Goal: Information Seeking & Learning: Learn about a topic

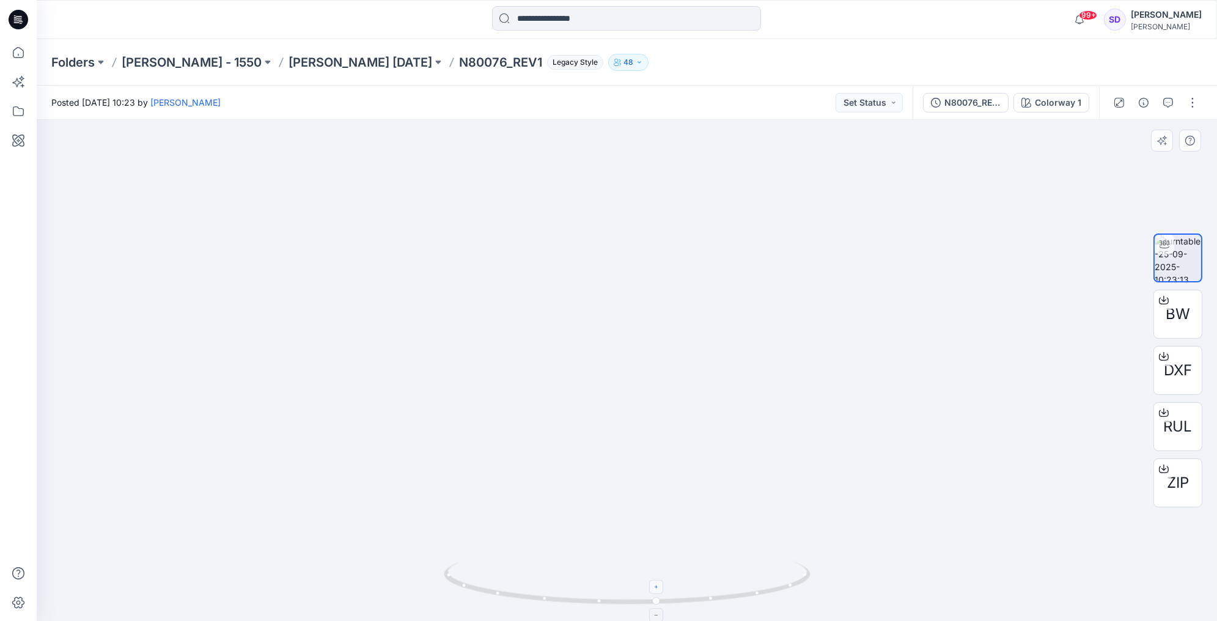
click at [660, 590] on icon at bounding box center [657, 586] width 7 height 7
click at [660, 586] on foreignobject at bounding box center [657, 587] width 14 height 14
drag, startPoint x: 657, startPoint y: 604, endPoint x: 643, endPoint y: 607, distance: 14.9
click at [643, 607] on icon at bounding box center [629, 585] width 370 height 46
drag, startPoint x: 643, startPoint y: 606, endPoint x: 815, endPoint y: 592, distance: 172.4
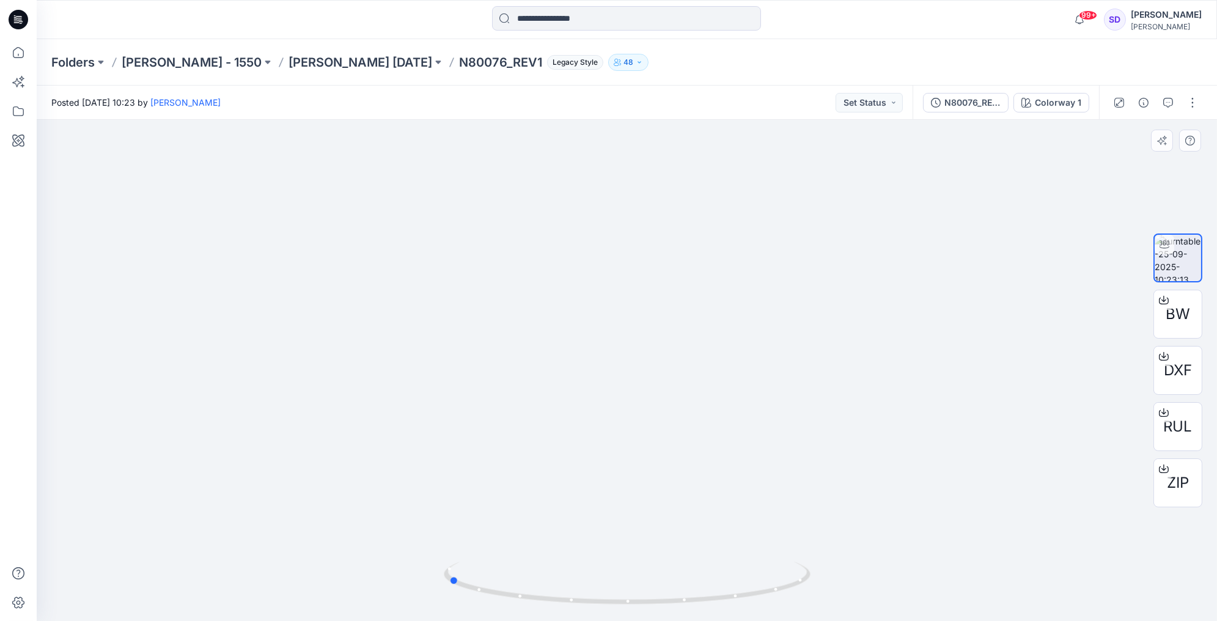
click at [815, 592] on div at bounding box center [627, 370] width 1181 height 501
click at [651, 590] on foreignobject at bounding box center [647, 587] width 14 height 14
drag, startPoint x: 653, startPoint y: 168, endPoint x: 652, endPoint y: 418, distance: 249.5
click at [652, 418] on img at bounding box center [627, 302] width 1192 height 638
drag, startPoint x: 646, startPoint y: 603, endPoint x: 638, endPoint y: 614, distance: 13.2
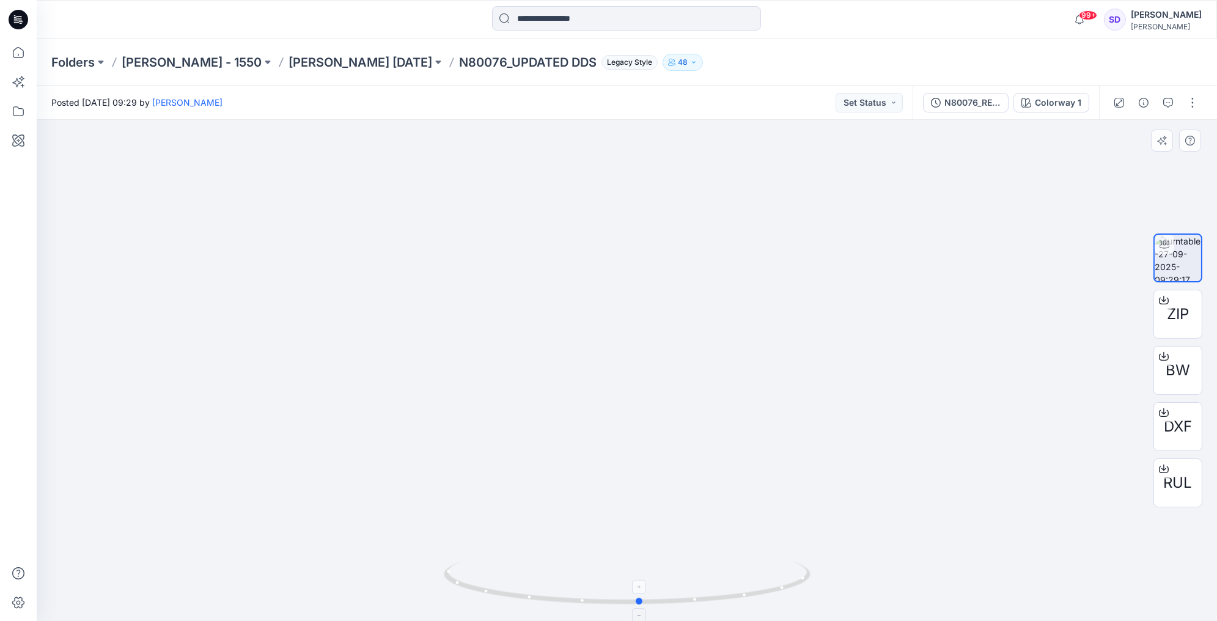
click at [638, 608] on icon at bounding box center [629, 585] width 370 height 46
drag, startPoint x: 640, startPoint y: 606, endPoint x: 668, endPoint y: 630, distance: 37.3
click at [668, 621] on html "99+ Notifications Lakshani Silva shared N80076_REV1 in Ellen Tracy Nov 25 (Unkn…" at bounding box center [608, 310] width 1217 height 621
click at [756, 57] on div "Folders Ellen Tracy - 1550 Ellen Tracy Nov 25 N80076_UPDATED DDS Legacy Style 48" at bounding box center [579, 62] width 1056 height 17
drag, startPoint x: 667, startPoint y: 600, endPoint x: 832, endPoint y: 596, distance: 165.2
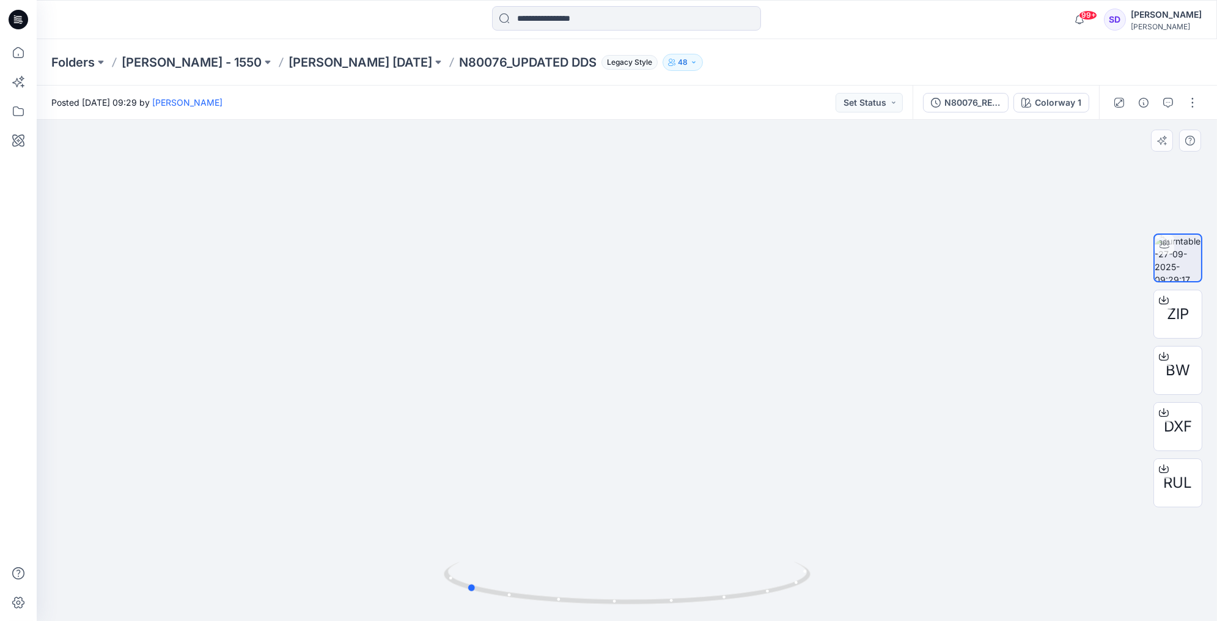
click at [832, 596] on div at bounding box center [627, 370] width 1181 height 501
click at [701, 71] on div "Folders Ellen Tracy - 1550 Ellen Tracy Nov 25 N80076_UPDATED DDS Legacy Style 48" at bounding box center [627, 62] width 1181 height 46
drag, startPoint x: 471, startPoint y: 574, endPoint x: 629, endPoint y: 574, distance: 157.8
click at [629, 574] on icon at bounding box center [629, 585] width 370 height 46
drag, startPoint x: 624, startPoint y: 601, endPoint x: 744, endPoint y: 589, distance: 119.9
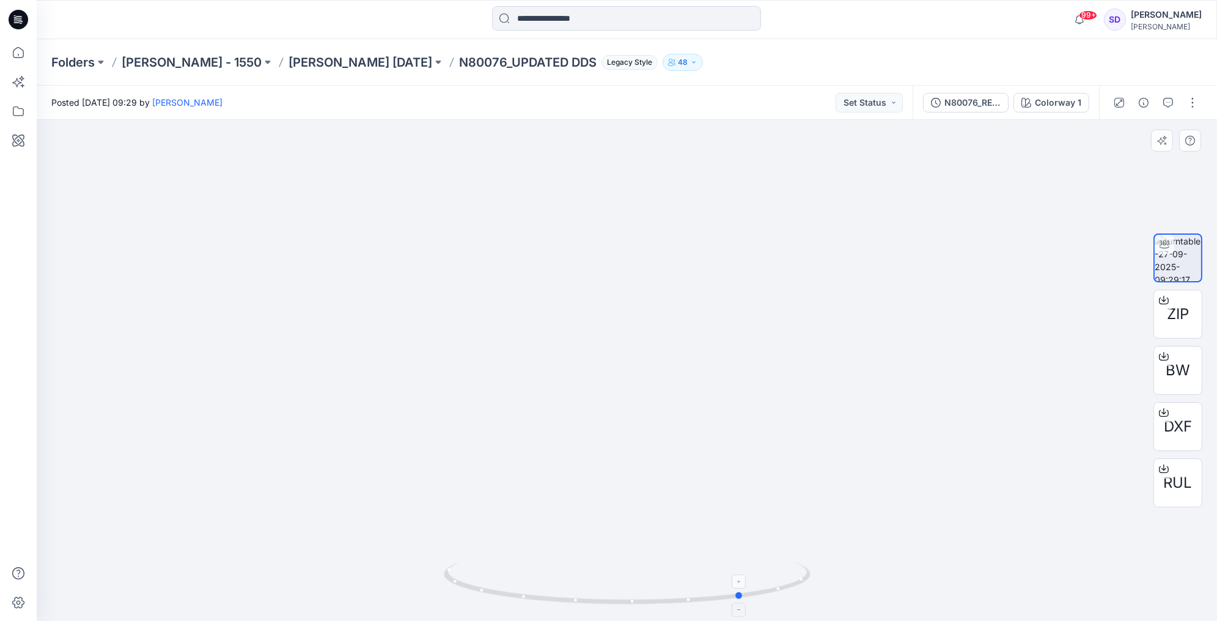
click at [744, 589] on icon at bounding box center [629, 585] width 370 height 46
drag, startPoint x: 739, startPoint y: 600, endPoint x: 659, endPoint y: 600, distance: 80.7
click at [659, 600] on icon at bounding box center [629, 585] width 370 height 46
click at [664, 615] on icon at bounding box center [661, 614] width 7 height 7
drag, startPoint x: 454, startPoint y: 584, endPoint x: 627, endPoint y: 605, distance: 174.3
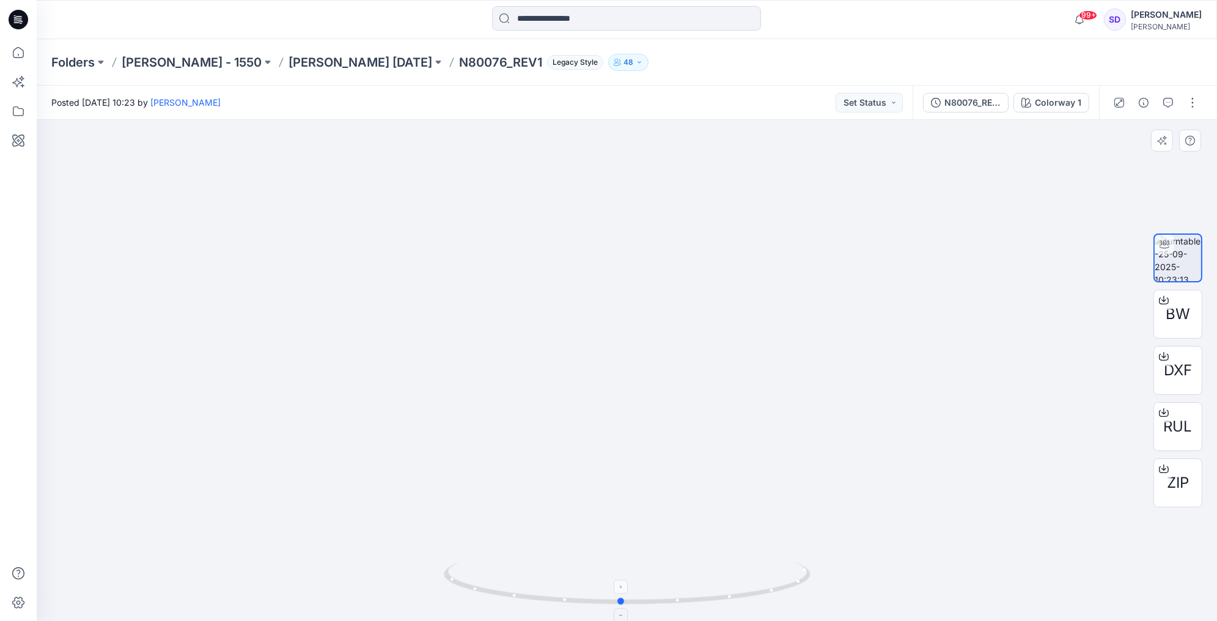
click at [627, 605] on icon at bounding box center [629, 585] width 370 height 46
drag, startPoint x: 620, startPoint y: 603, endPoint x: 743, endPoint y: 599, distance: 123.0
click at [743, 599] on icon at bounding box center [629, 585] width 370 height 46
